Goal: Task Accomplishment & Management: Manage account settings

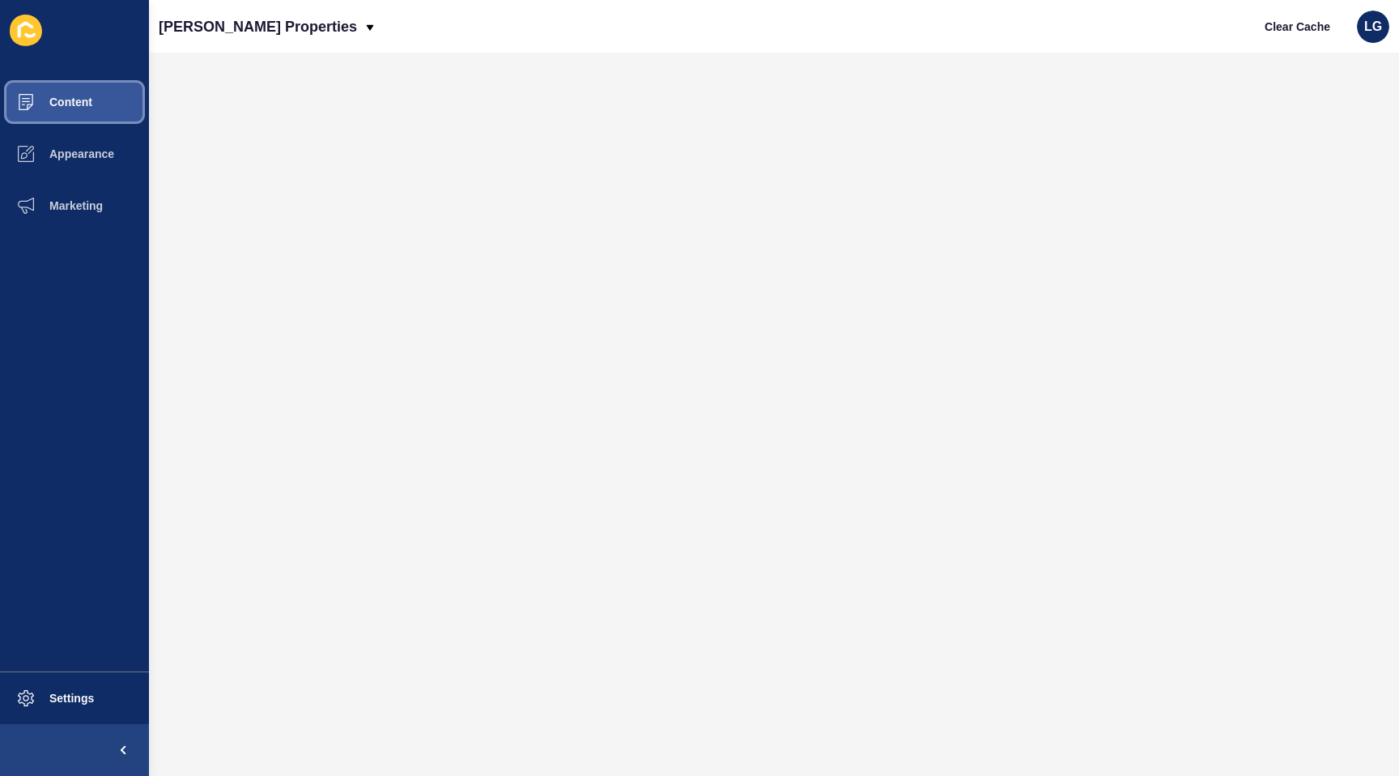
click at [96, 110] on button "Content" at bounding box center [74, 102] width 149 height 52
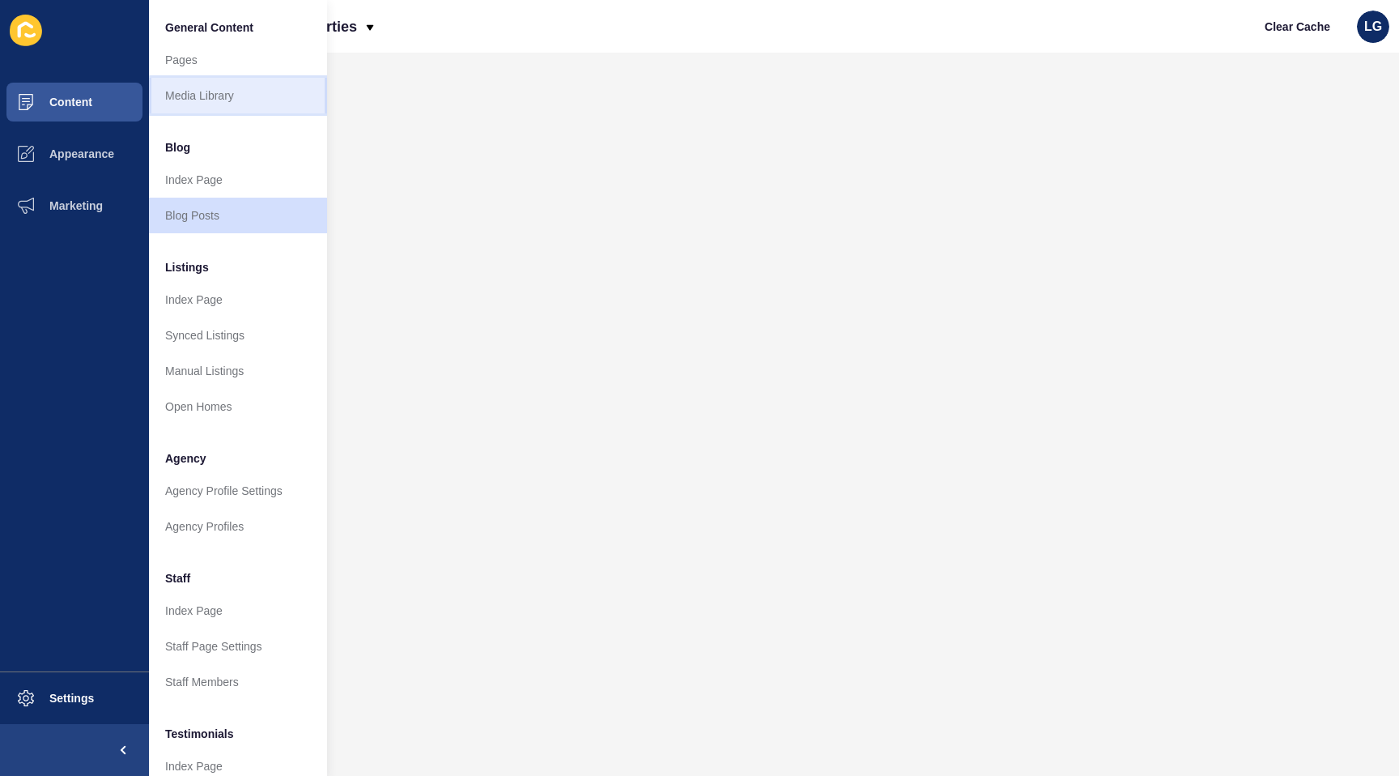
click at [177, 97] on link "Media Library" at bounding box center [238, 96] width 178 height 36
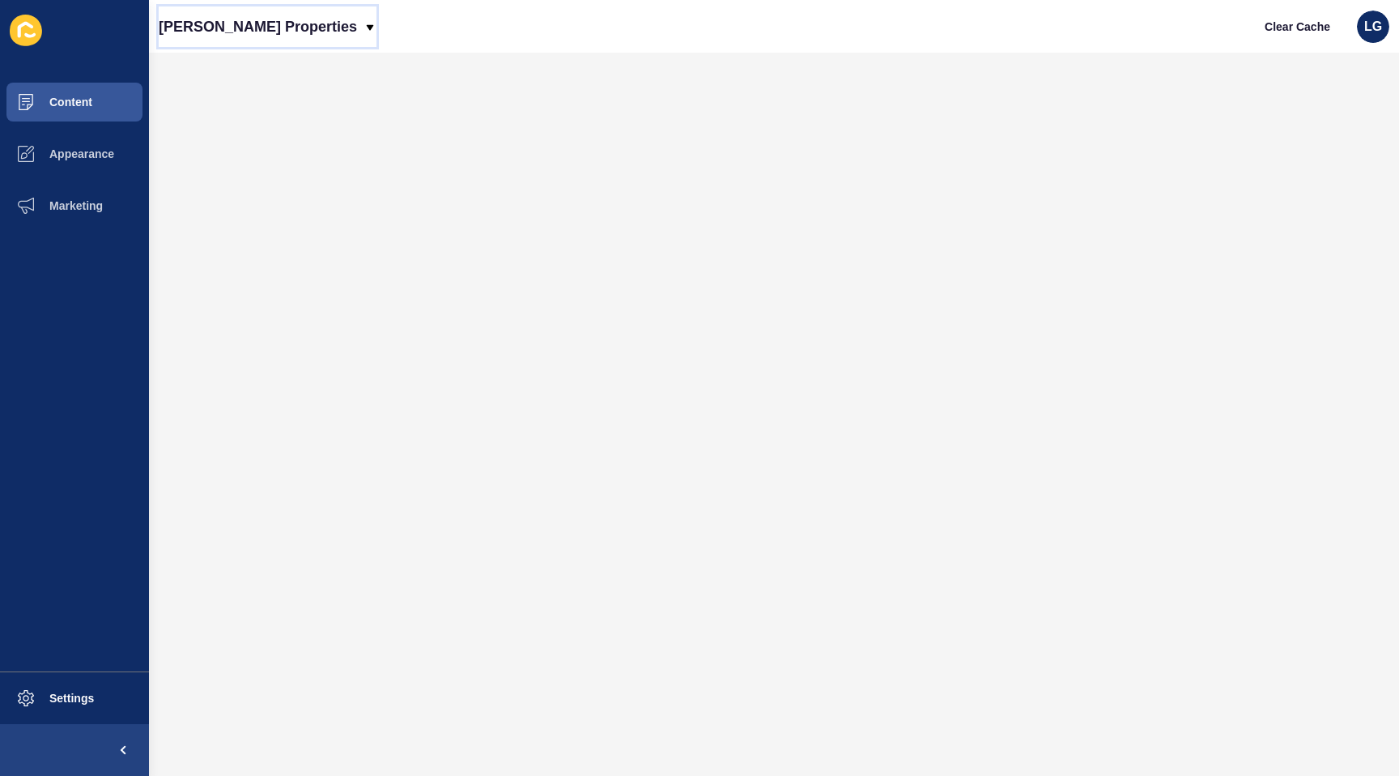
click at [241, 23] on p "Novak Properties" at bounding box center [258, 26] width 198 height 40
click at [247, 62] on link "[PERSON_NAME] Properties (New)" at bounding box center [262, 68] width 207 height 36
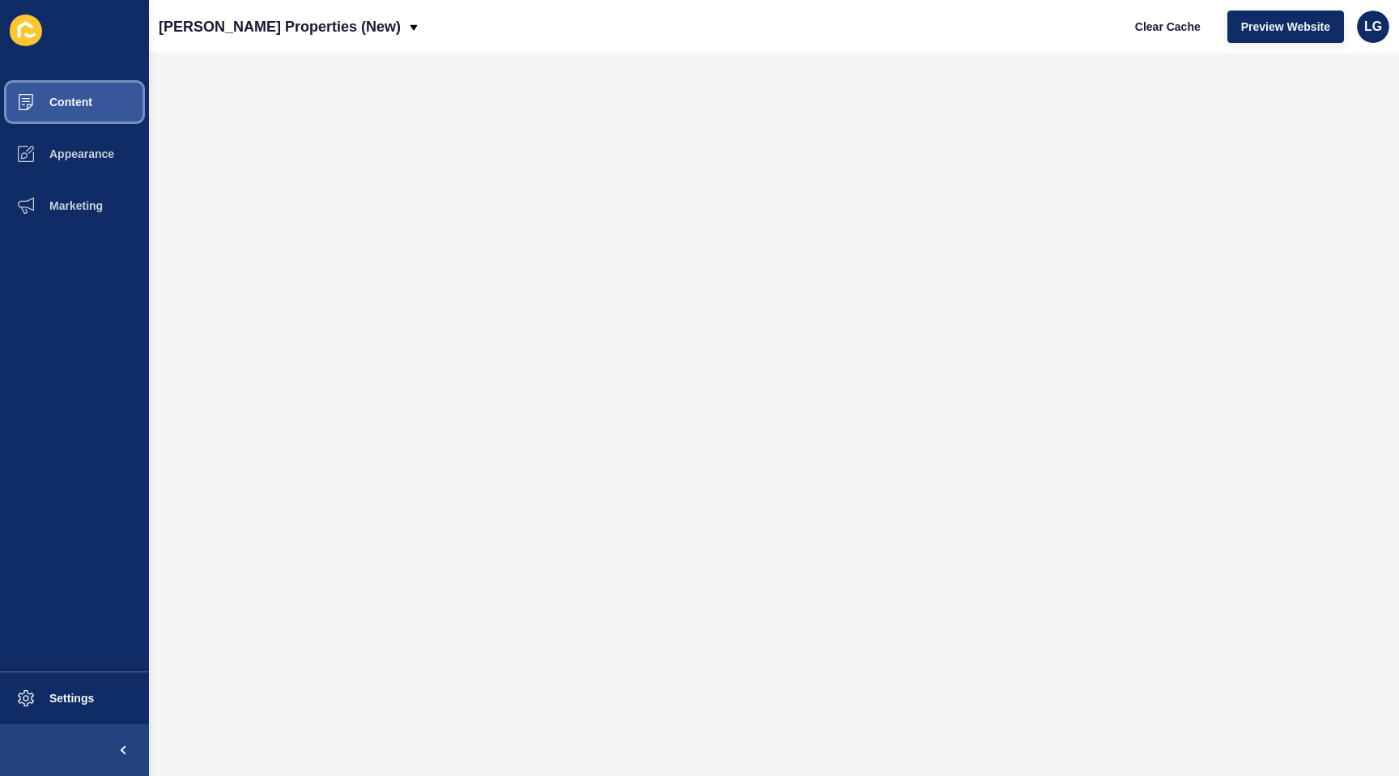
click at [94, 100] on button "Content" at bounding box center [74, 102] width 149 height 52
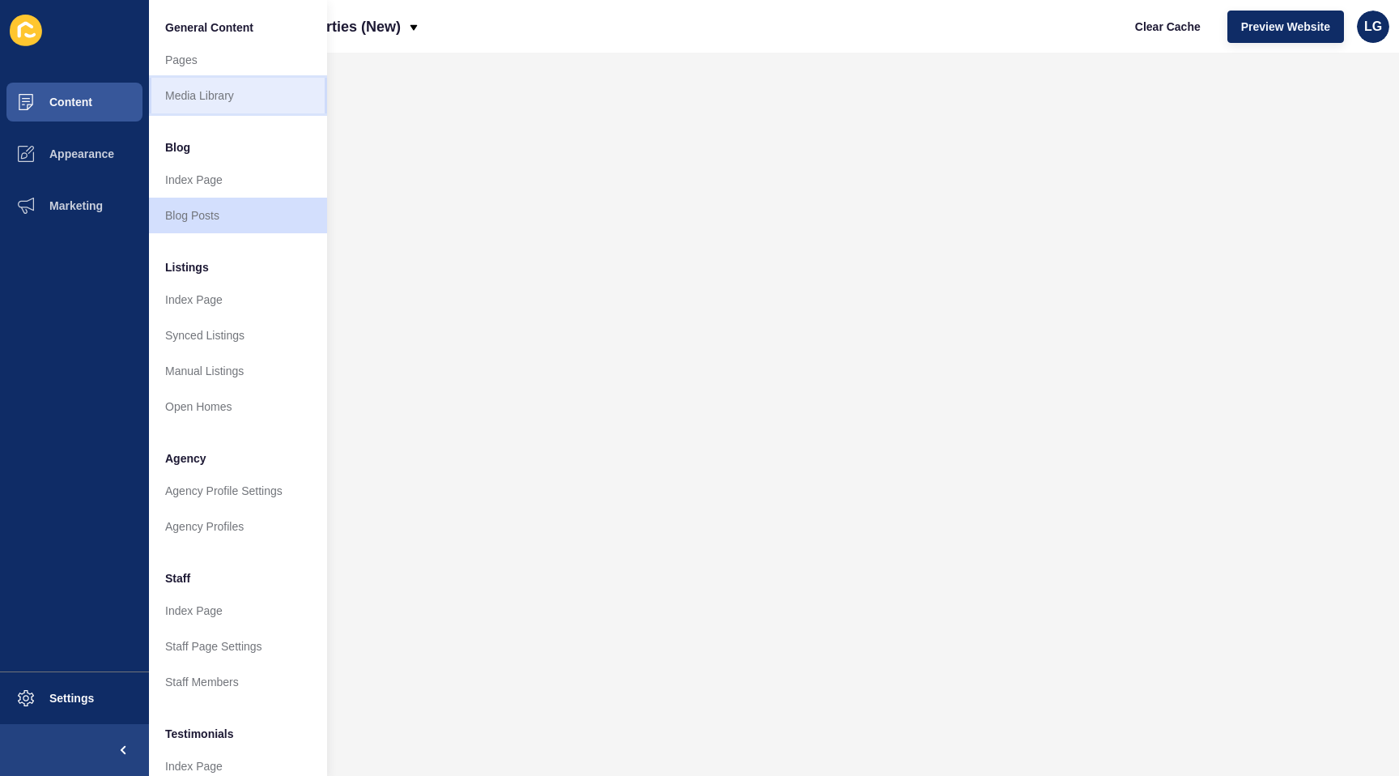
click at [206, 90] on link "Media Library" at bounding box center [238, 96] width 178 height 36
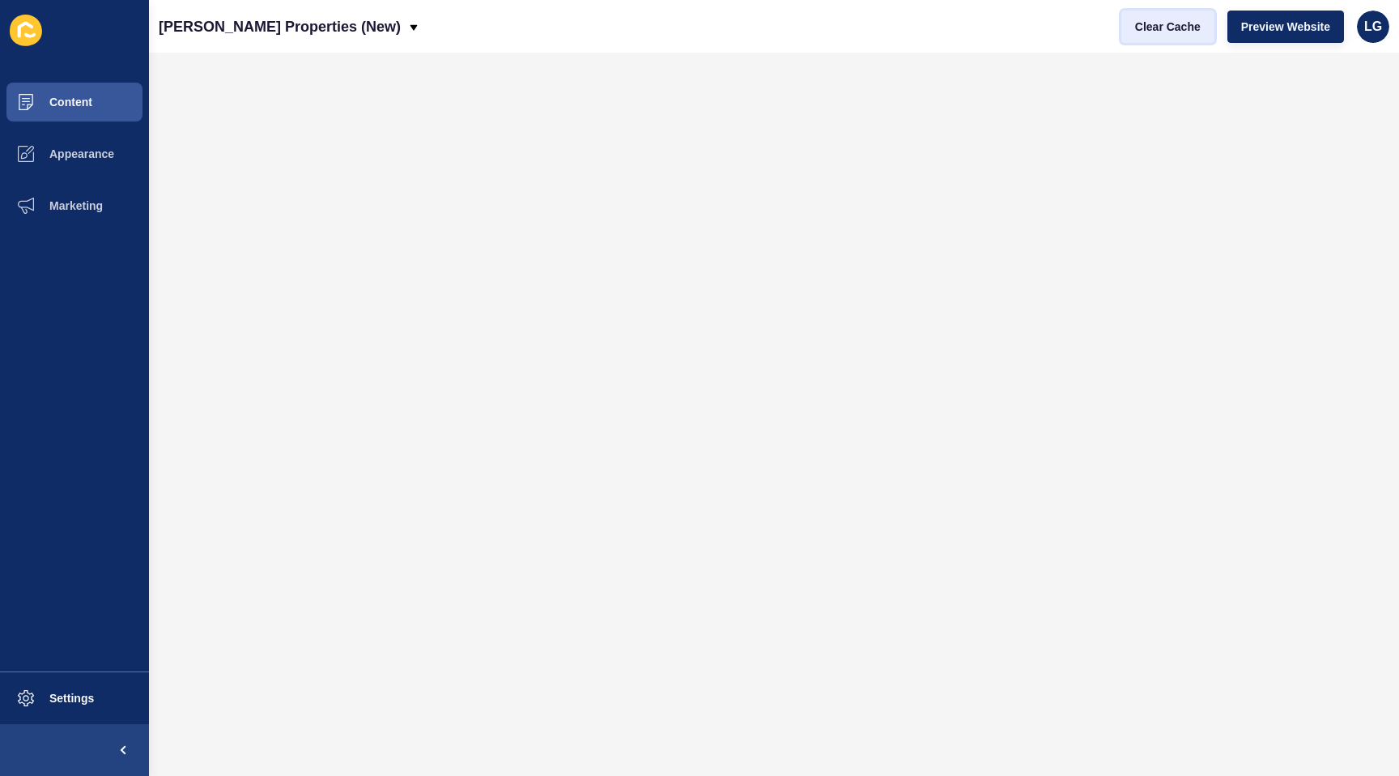
click at [1158, 32] on span "Clear Cache" at bounding box center [1168, 27] width 66 height 16
click at [80, 148] on span "Appearance" at bounding box center [56, 153] width 117 height 13
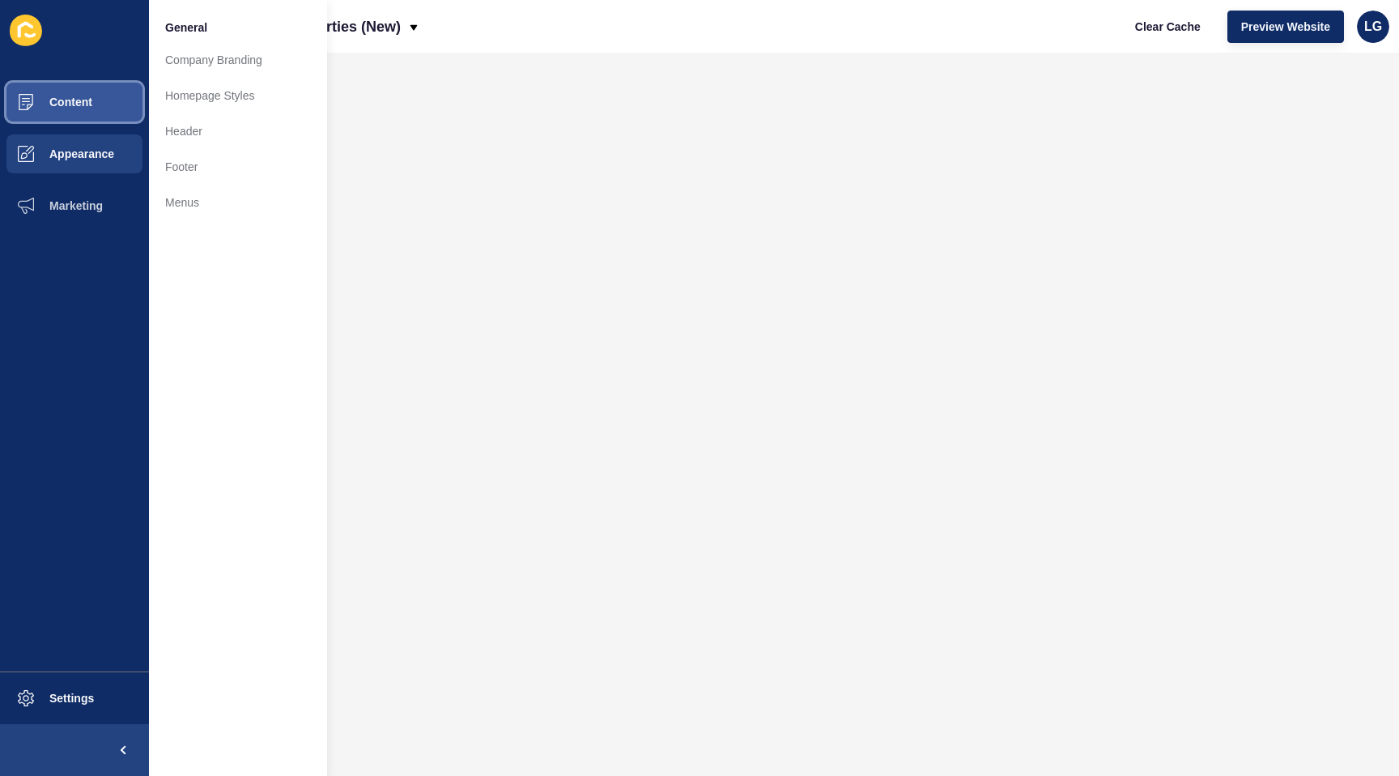
click at [102, 111] on button "Content" at bounding box center [74, 102] width 149 height 52
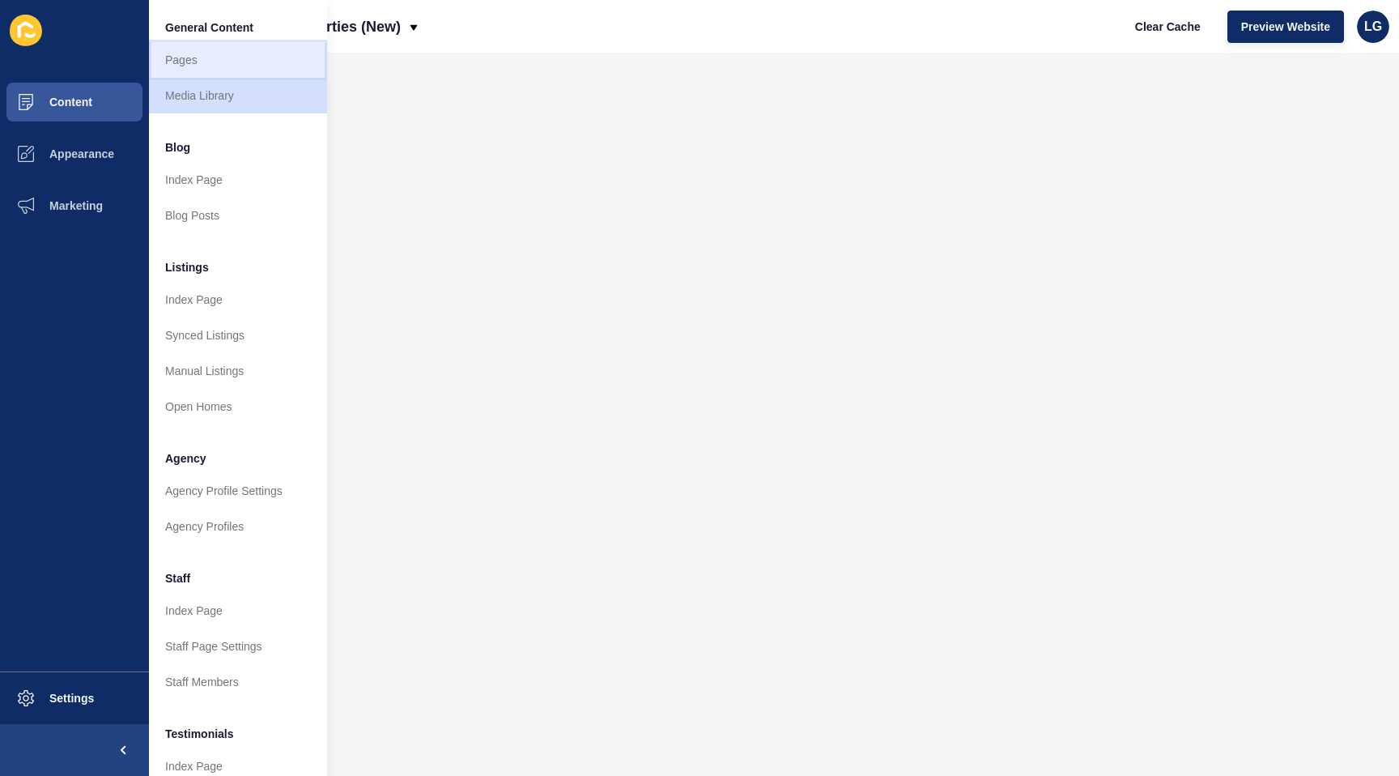
click at [198, 67] on link "Pages" at bounding box center [238, 60] width 178 height 36
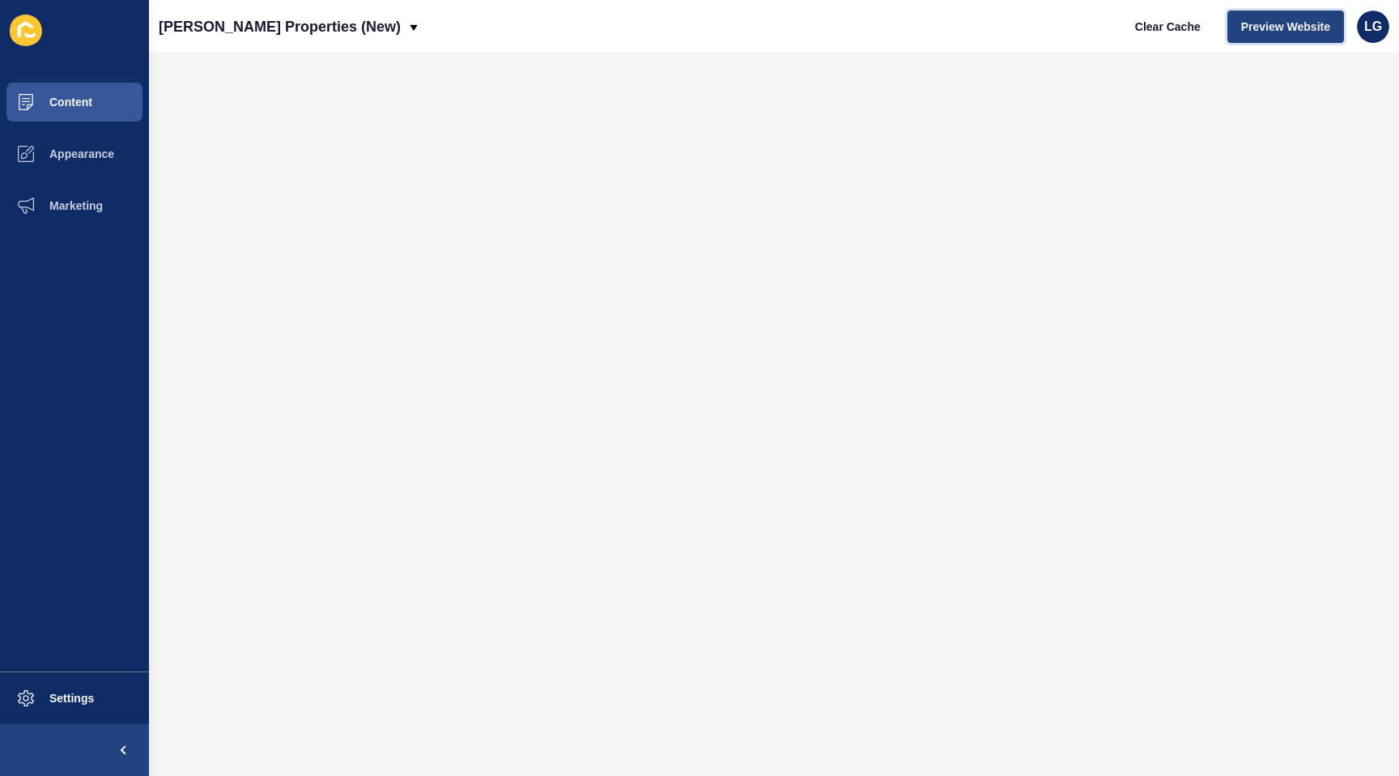
click at [1263, 25] on span "Preview Website" at bounding box center [1285, 27] width 89 height 16
